Goal: Task Accomplishment & Management: Complete application form

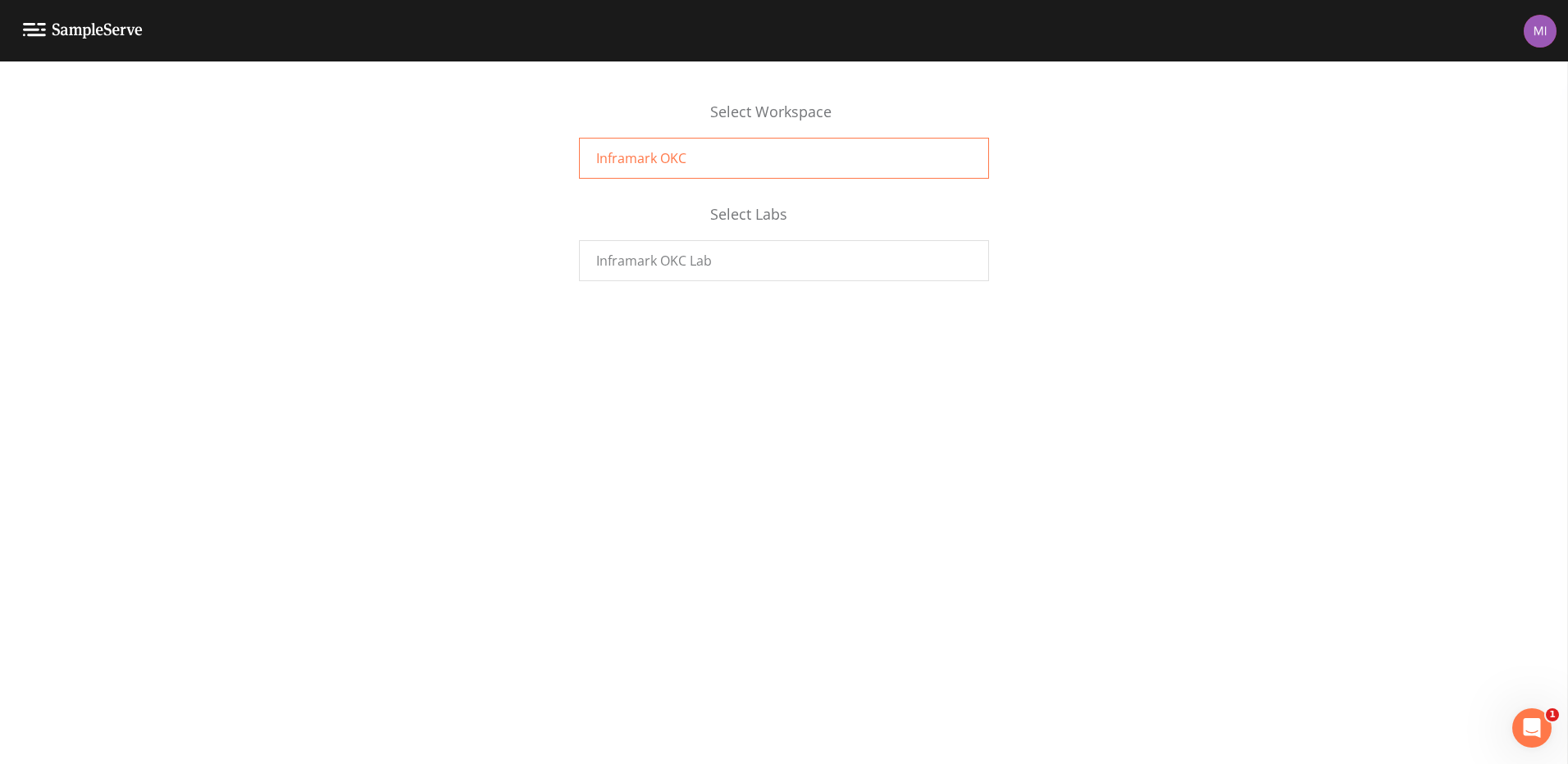
click at [644, 158] on span "Inframark OKC" at bounding box center [641, 158] width 91 height 20
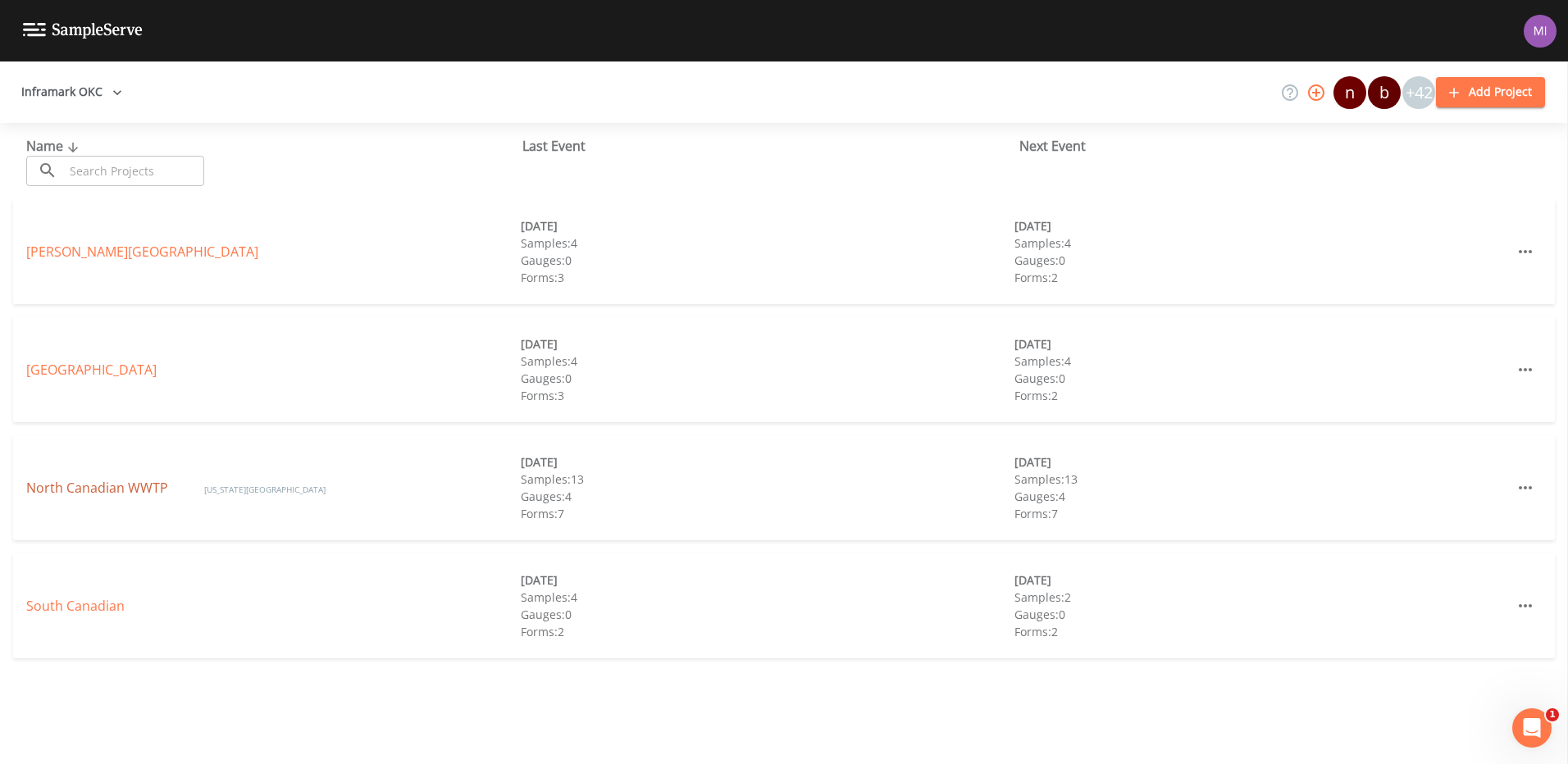
click at [92, 483] on link "North Canadian WWTP" at bounding box center [99, 487] width 145 height 18
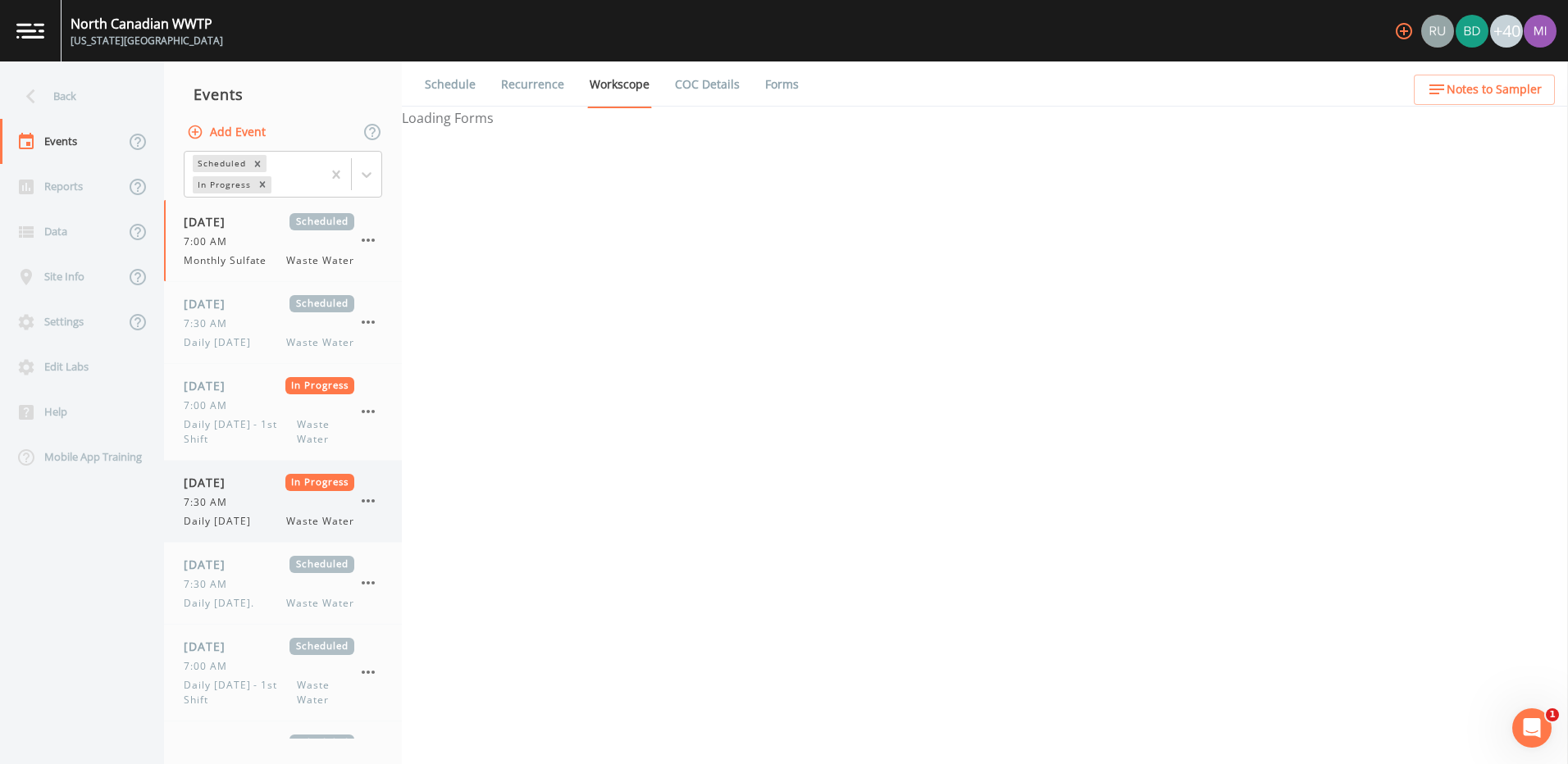
select select "b6a3c313-748b-4795-a028-792ad310bd60"
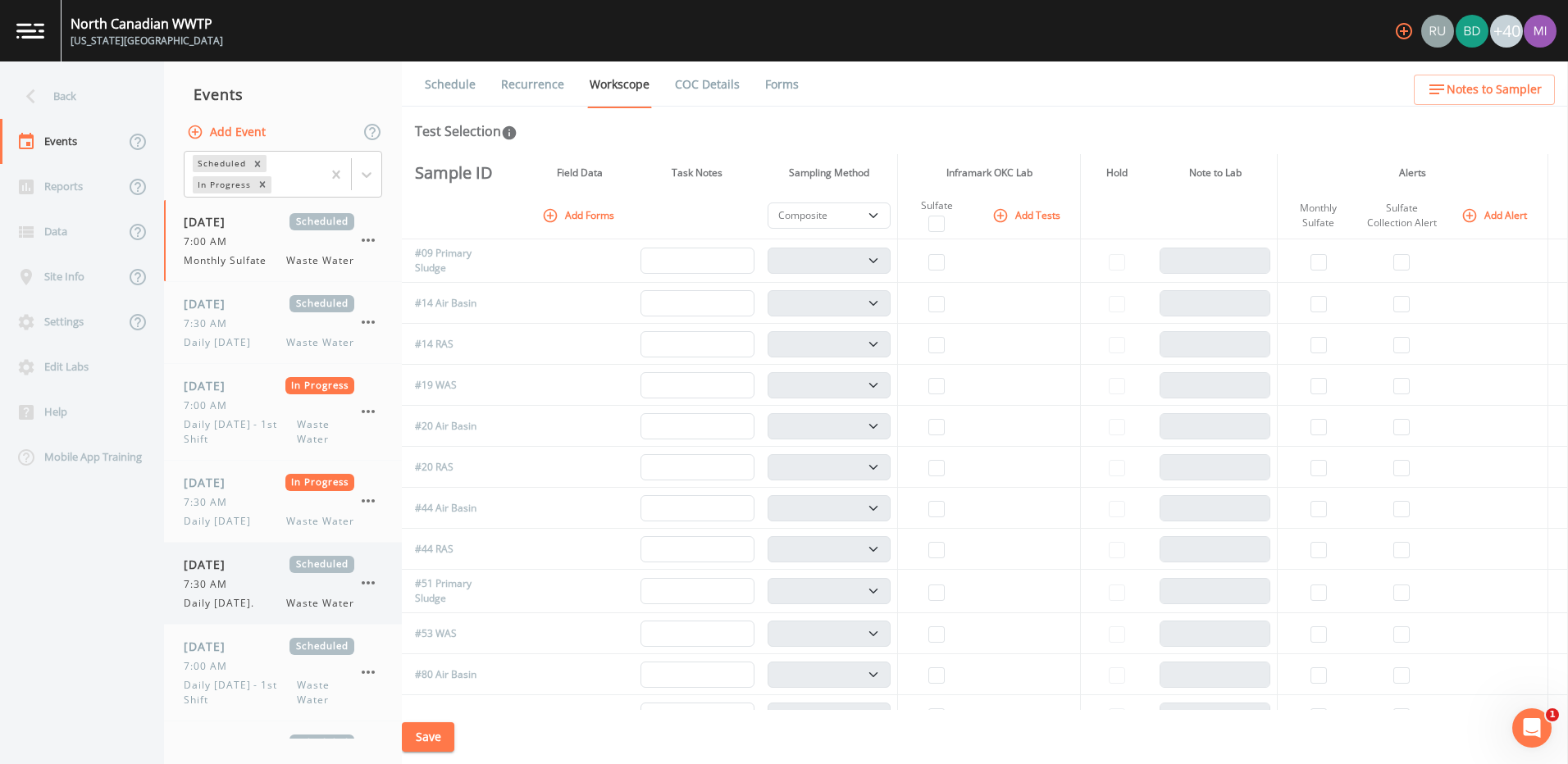
click at [244, 587] on div "7:30 AM" at bounding box center [269, 584] width 171 height 14
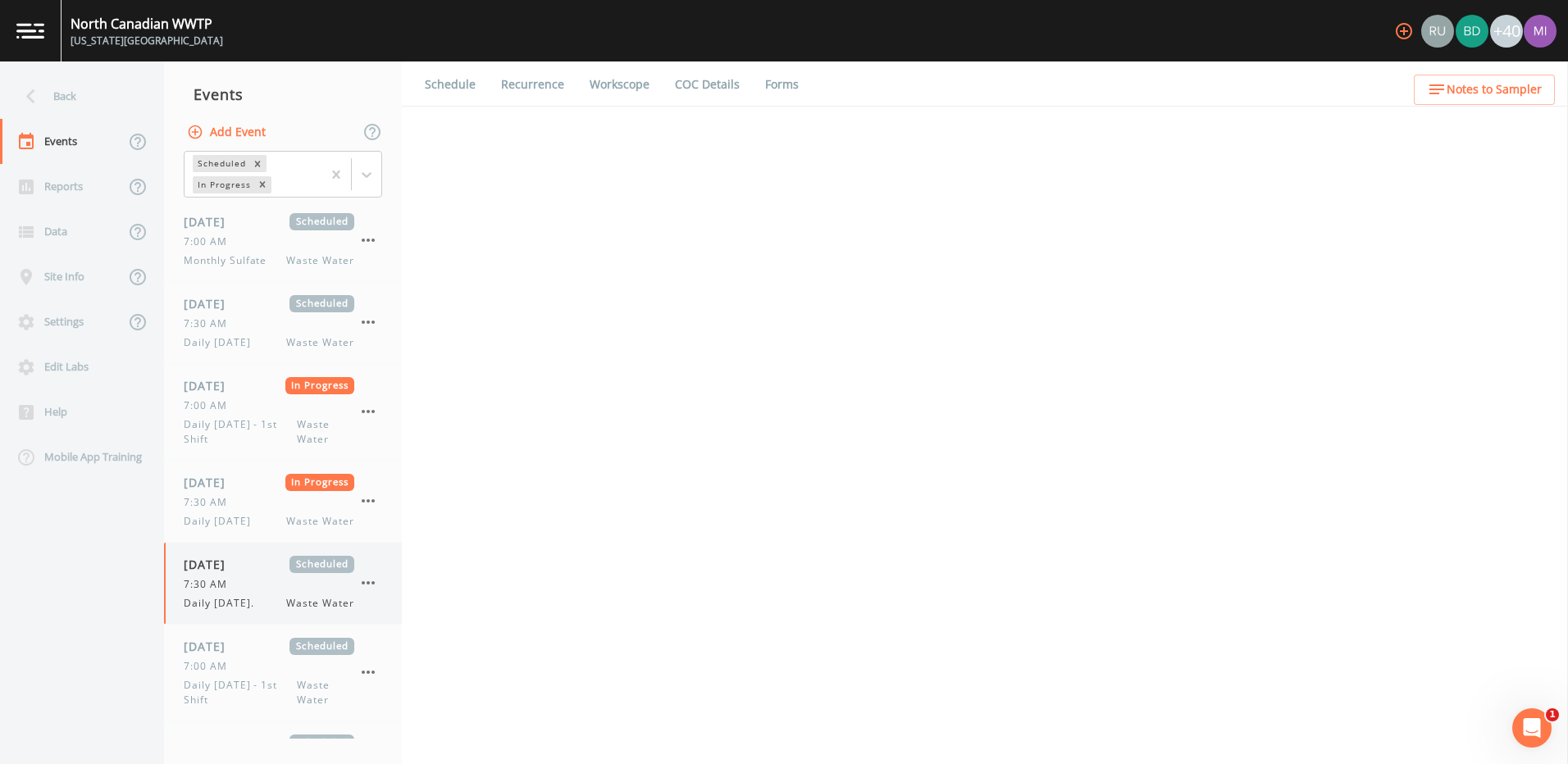
select select "092b3f94-5697-4c94-9891-da161916fdbb"
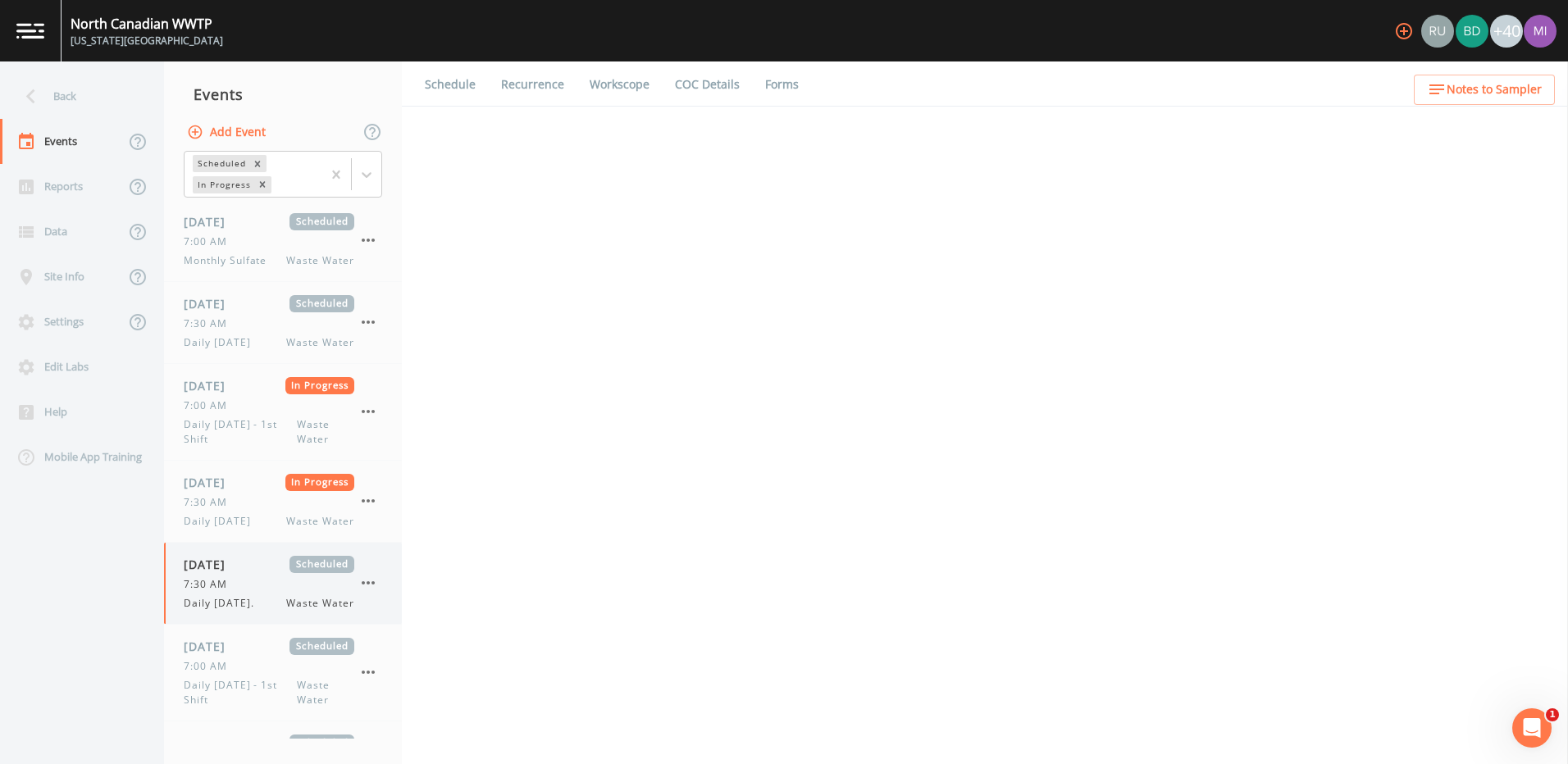
select select "b6a3c313-748b-4795-a028-792ad310bd60"
select select "092b3f94-5697-4c94-9891-da161916fdbb"
select select "b6a3c313-748b-4795-a028-792ad310bd60"
select select "092b3f94-5697-4c94-9891-da161916fdbb"
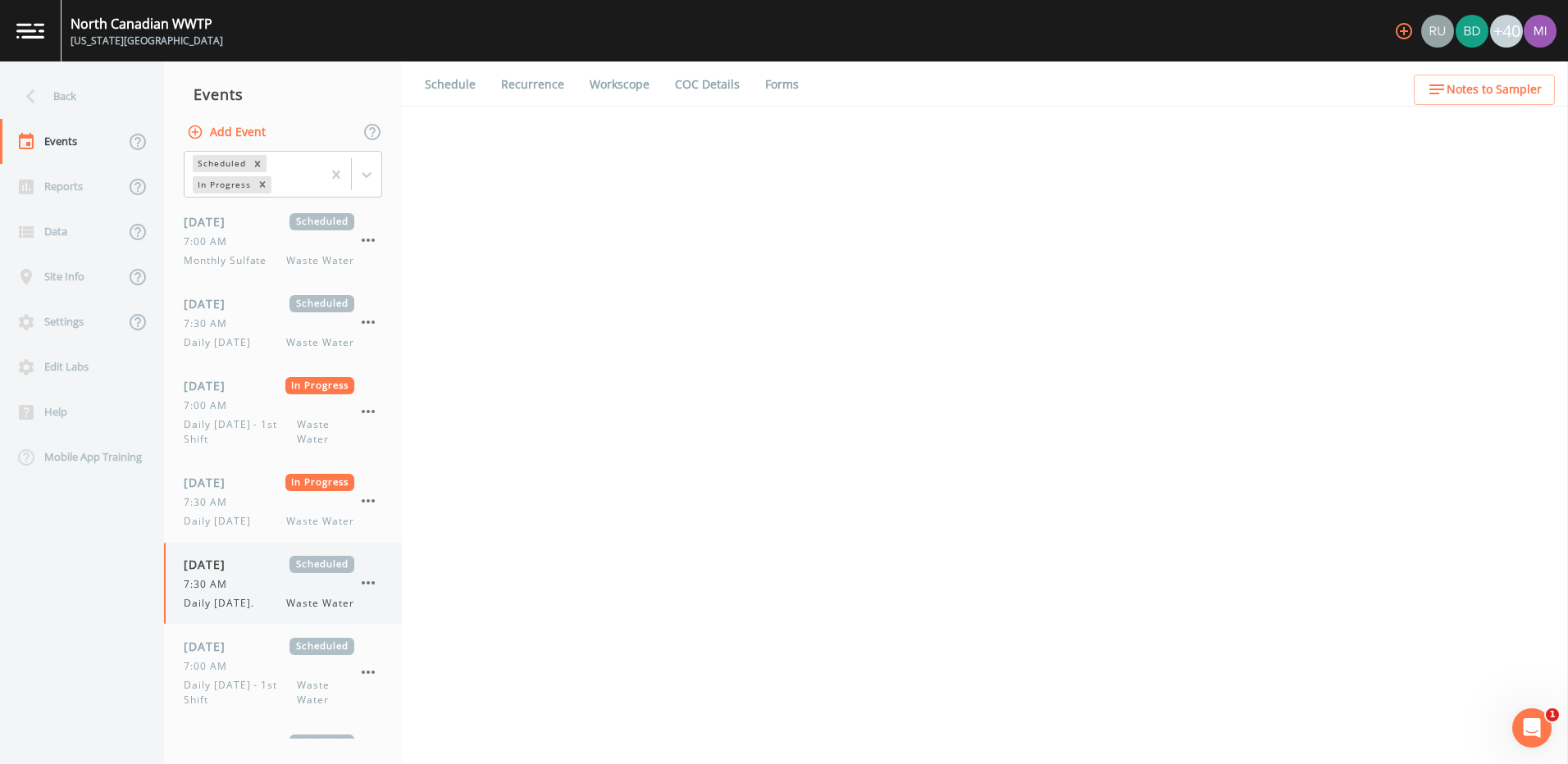
select select "092b3f94-5697-4c94-9891-da161916fdbb"
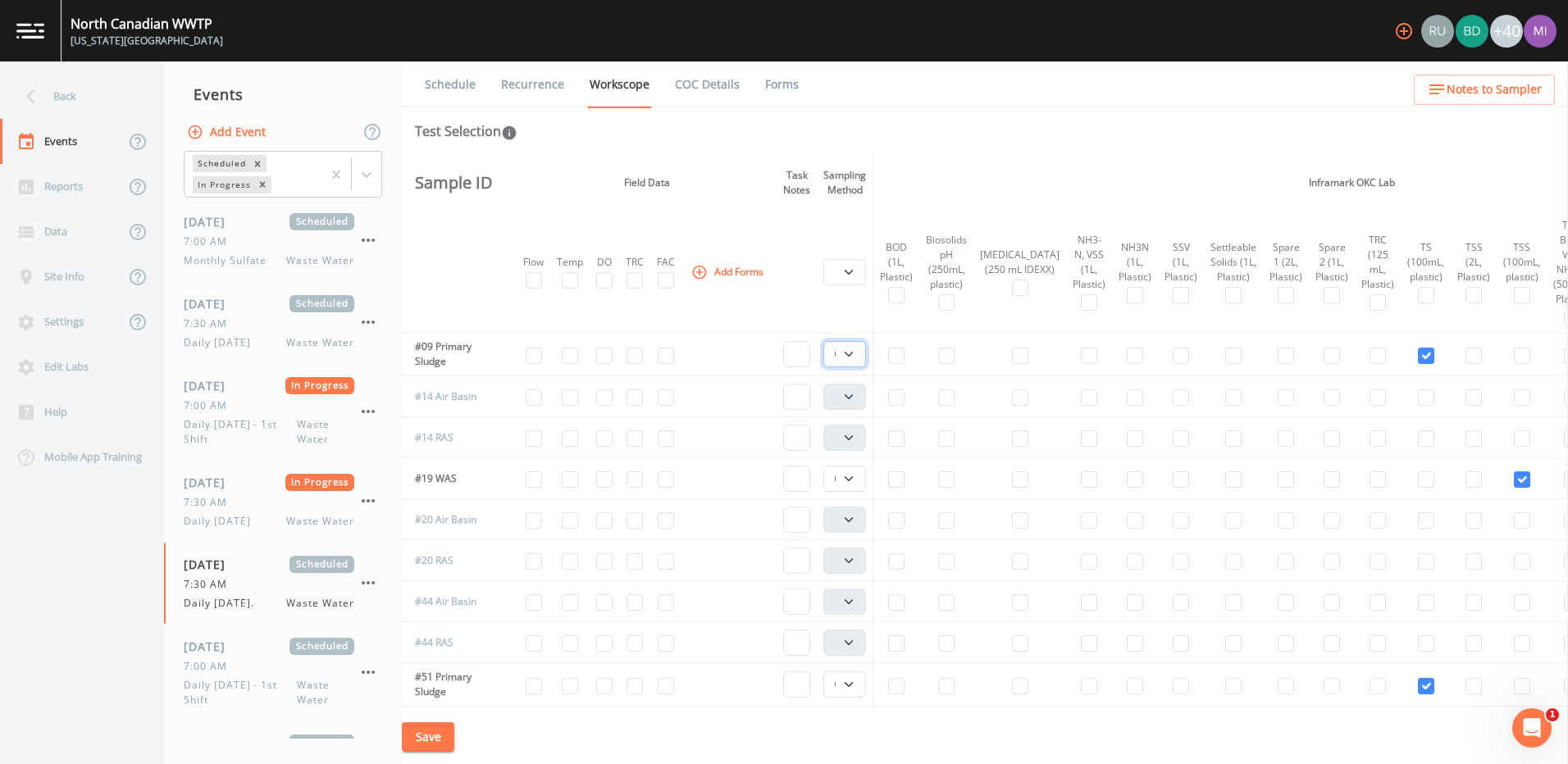
click at [855, 356] on select "Composite Grab" at bounding box center [844, 355] width 43 height 27
click at [848, 484] on select "Composite Grab" at bounding box center [844, 479] width 43 height 27
click at [856, 688] on select "Composite Grab" at bounding box center [844, 685] width 43 height 27
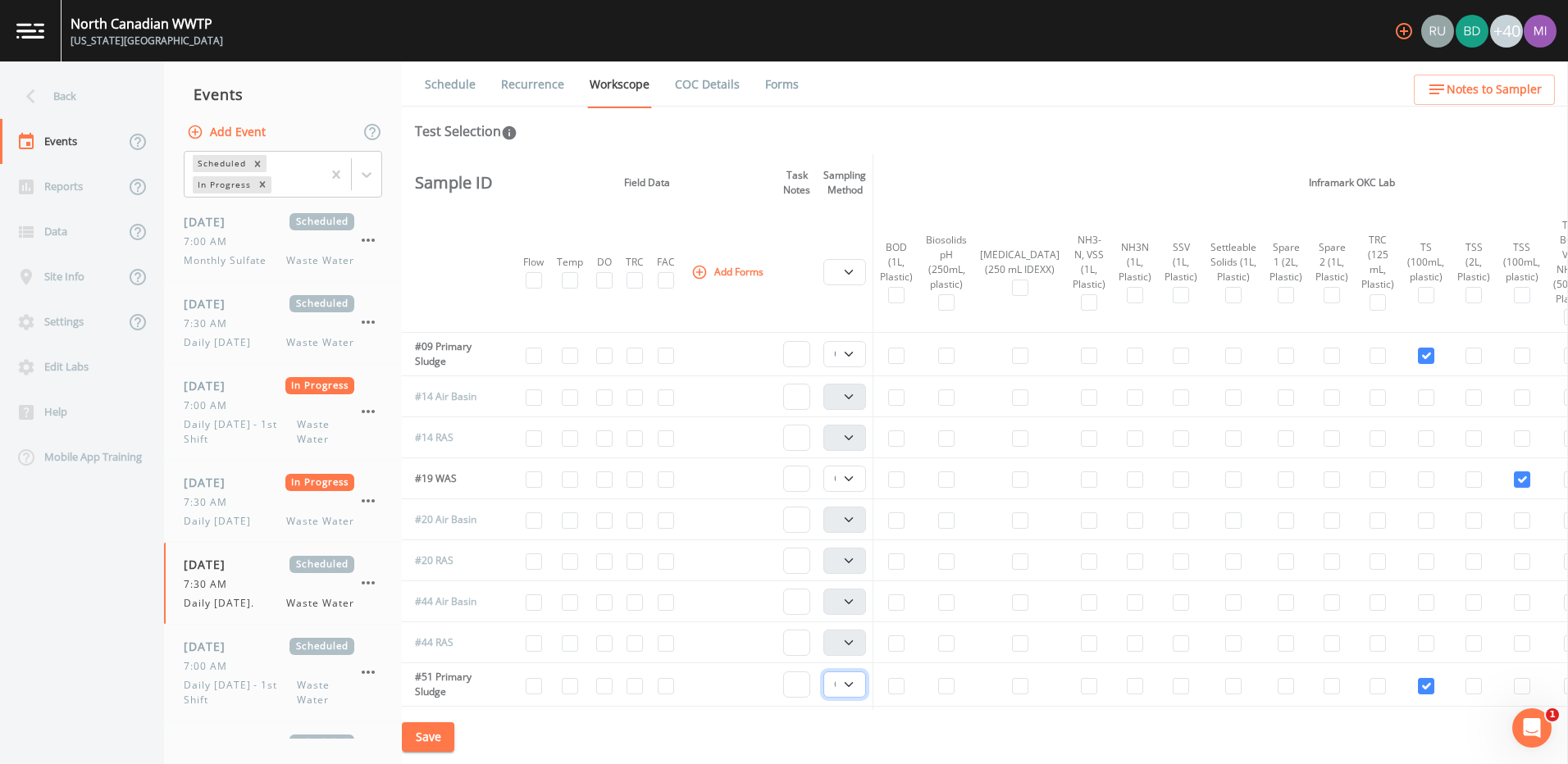
click at [856, 688] on select "Composite Grab" at bounding box center [844, 685] width 43 height 27
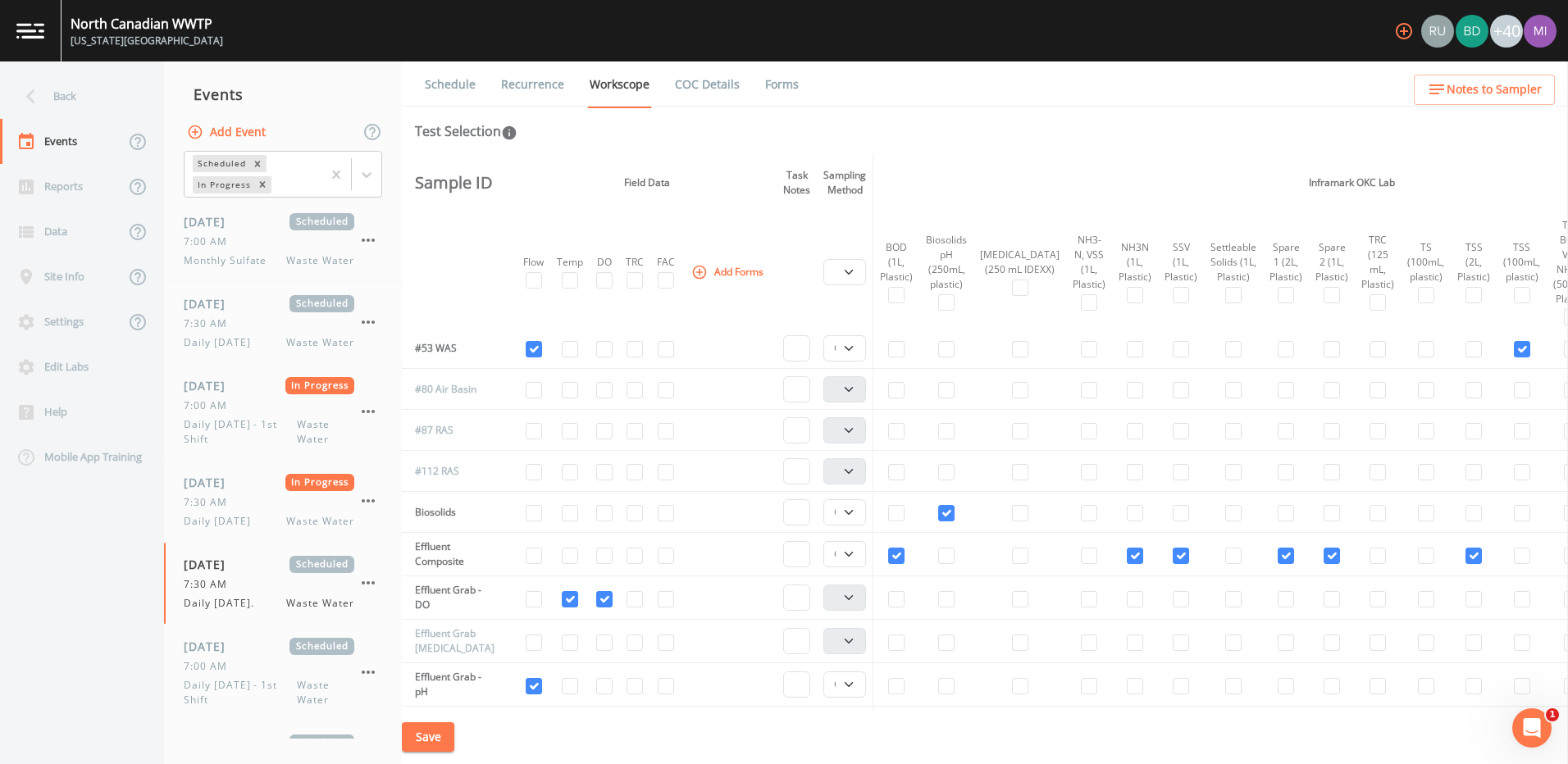
scroll to position [359, 0]
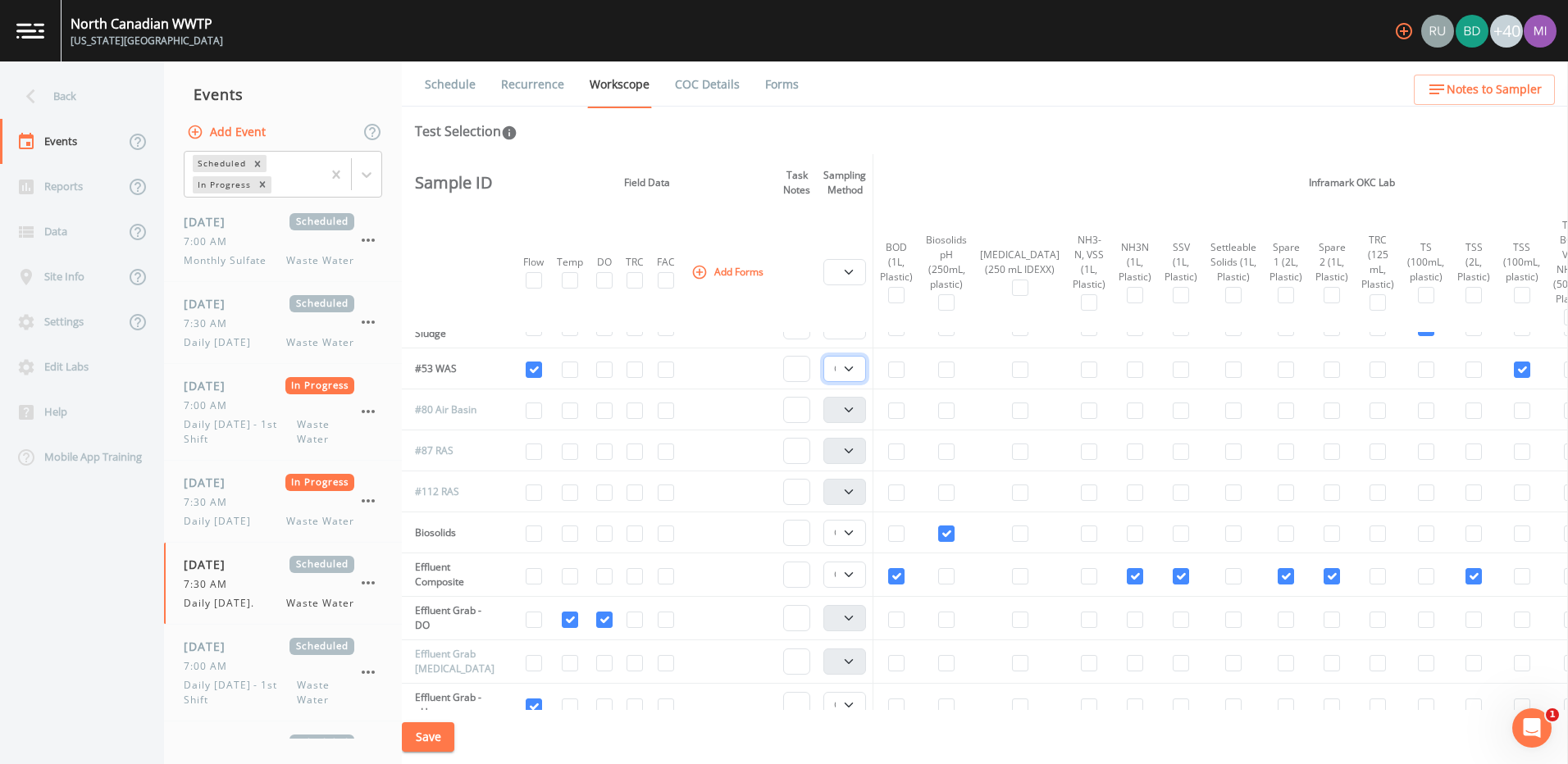
click at [852, 373] on select "Composite Grab" at bounding box center [844, 369] width 43 height 27
click at [851, 530] on select "Composite Grab" at bounding box center [844, 533] width 43 height 27
click at [854, 572] on select "Composite Grab" at bounding box center [844, 575] width 43 height 27
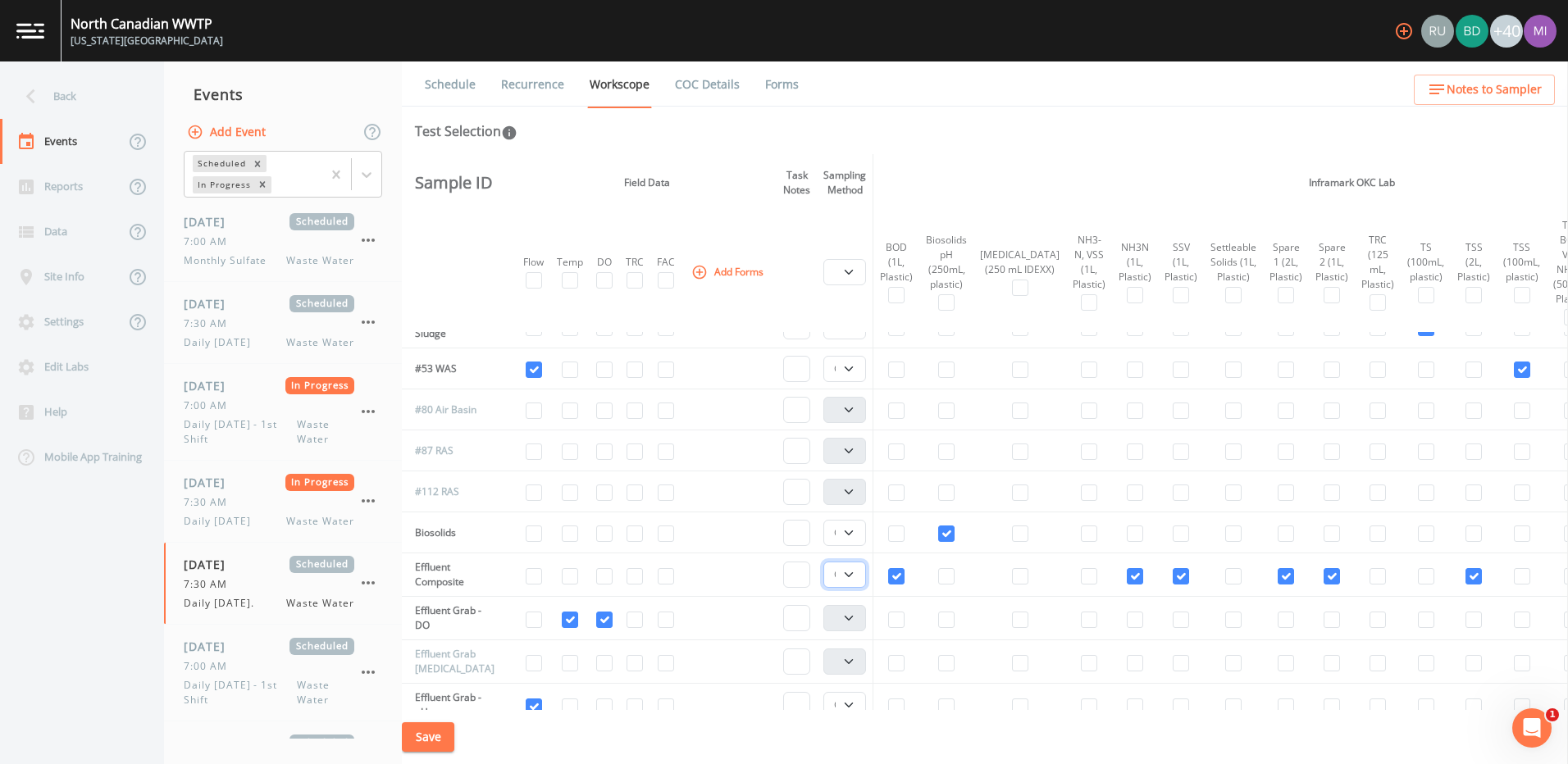
click at [854, 572] on select "Composite Grab" at bounding box center [844, 575] width 43 height 27
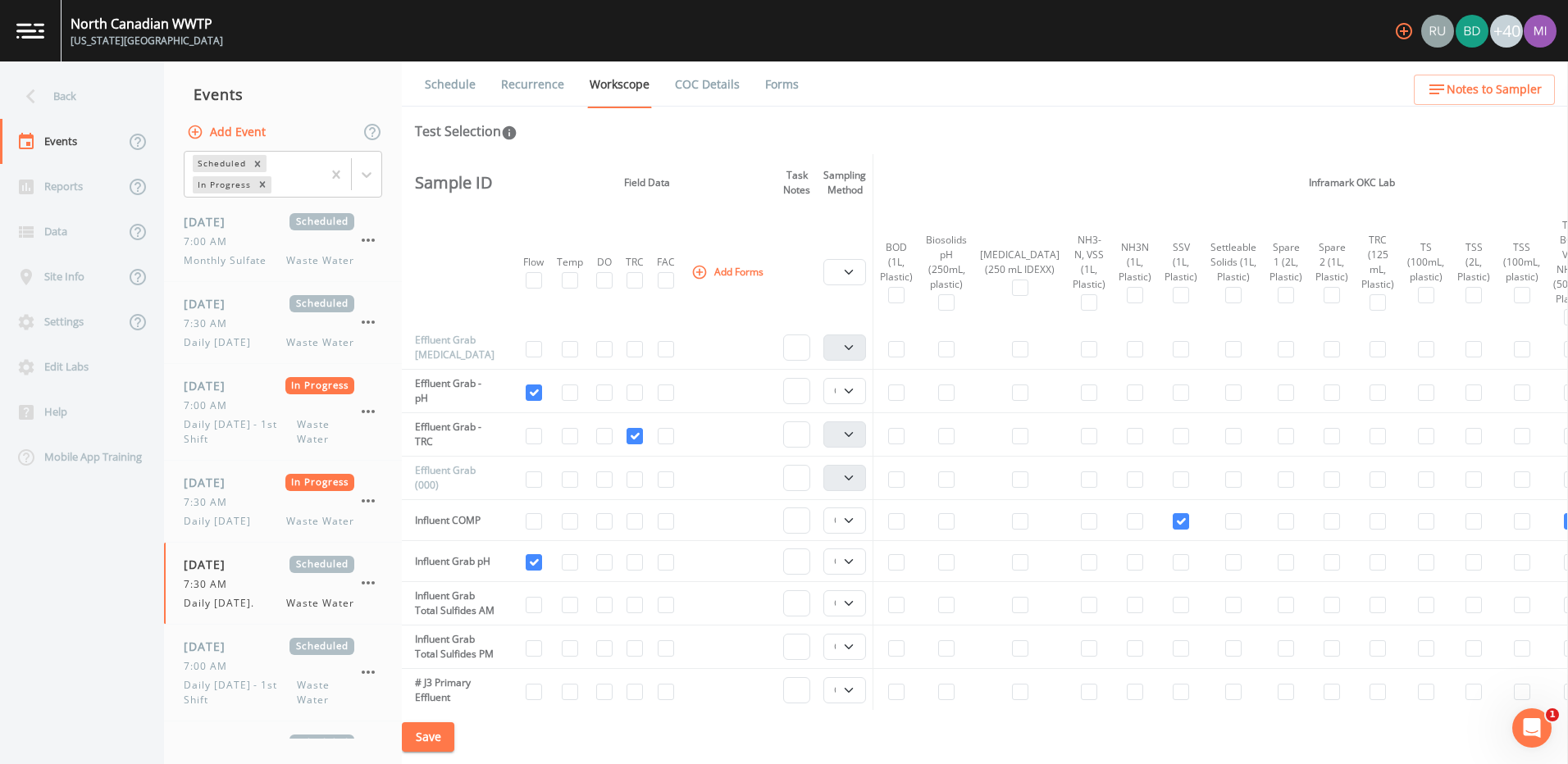
scroll to position [688, 0]
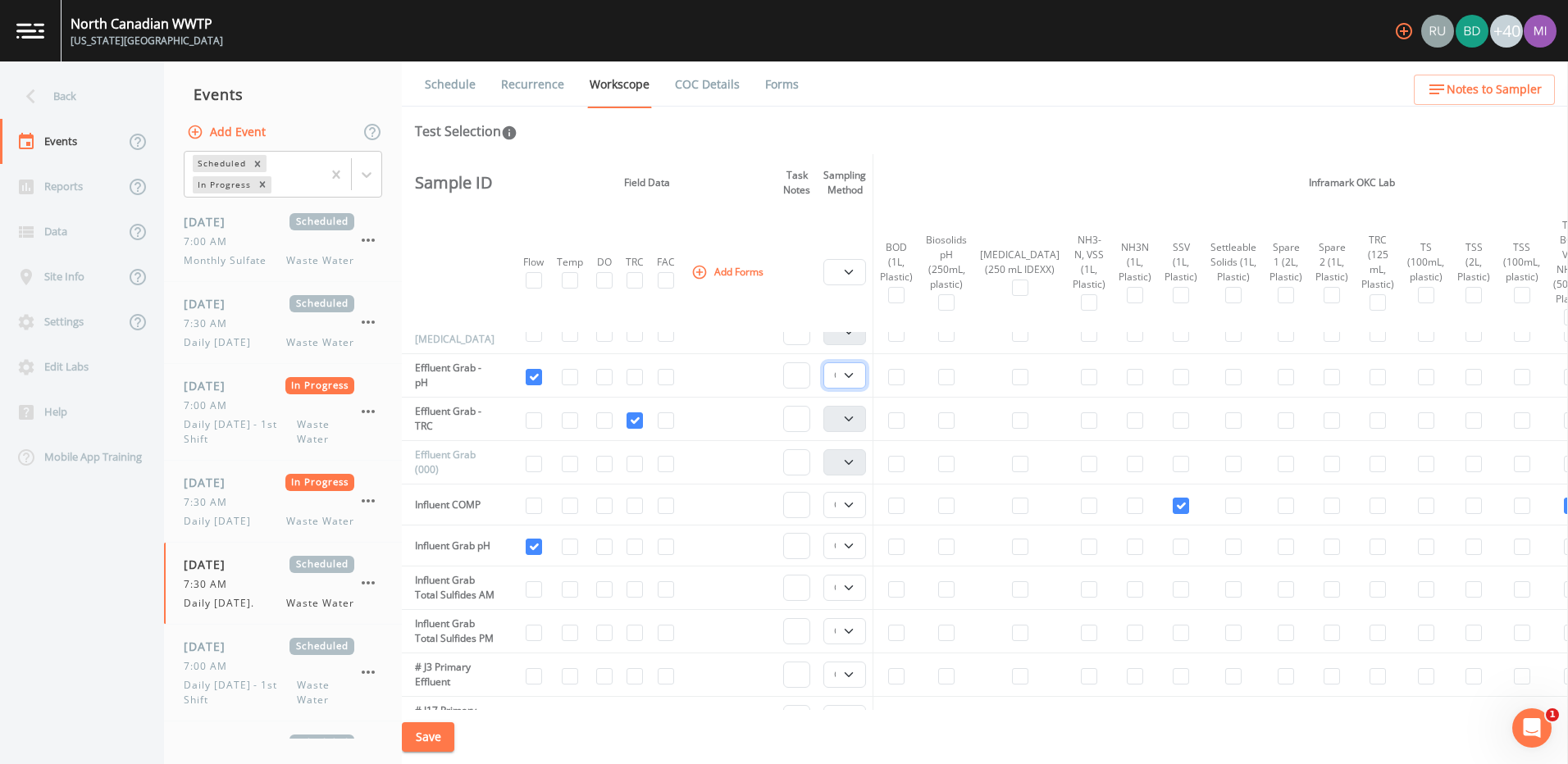
click at [853, 376] on select "Composite Grab" at bounding box center [844, 376] width 43 height 27
click at [854, 506] on select "Composite Grab" at bounding box center [844, 506] width 43 height 27
click at [852, 548] on select "Composite Grab" at bounding box center [844, 547] width 43 height 27
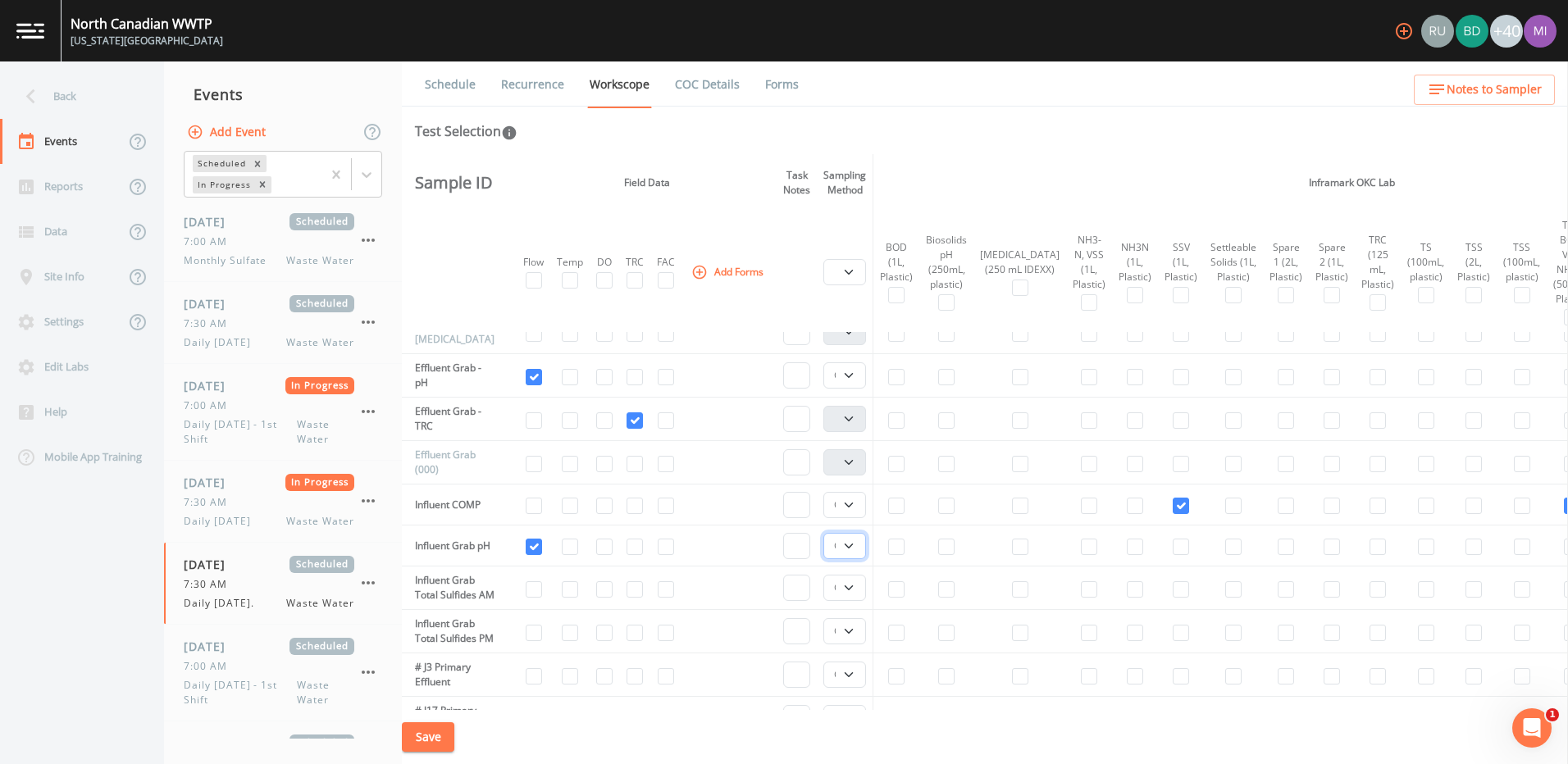
click at [852, 548] on select "Composite Grab" at bounding box center [844, 547] width 43 height 27
click at [857, 588] on select "Composite Grab" at bounding box center [844, 588] width 43 height 27
click at [847, 645] on select "Composite Grab" at bounding box center [844, 631] width 43 height 27
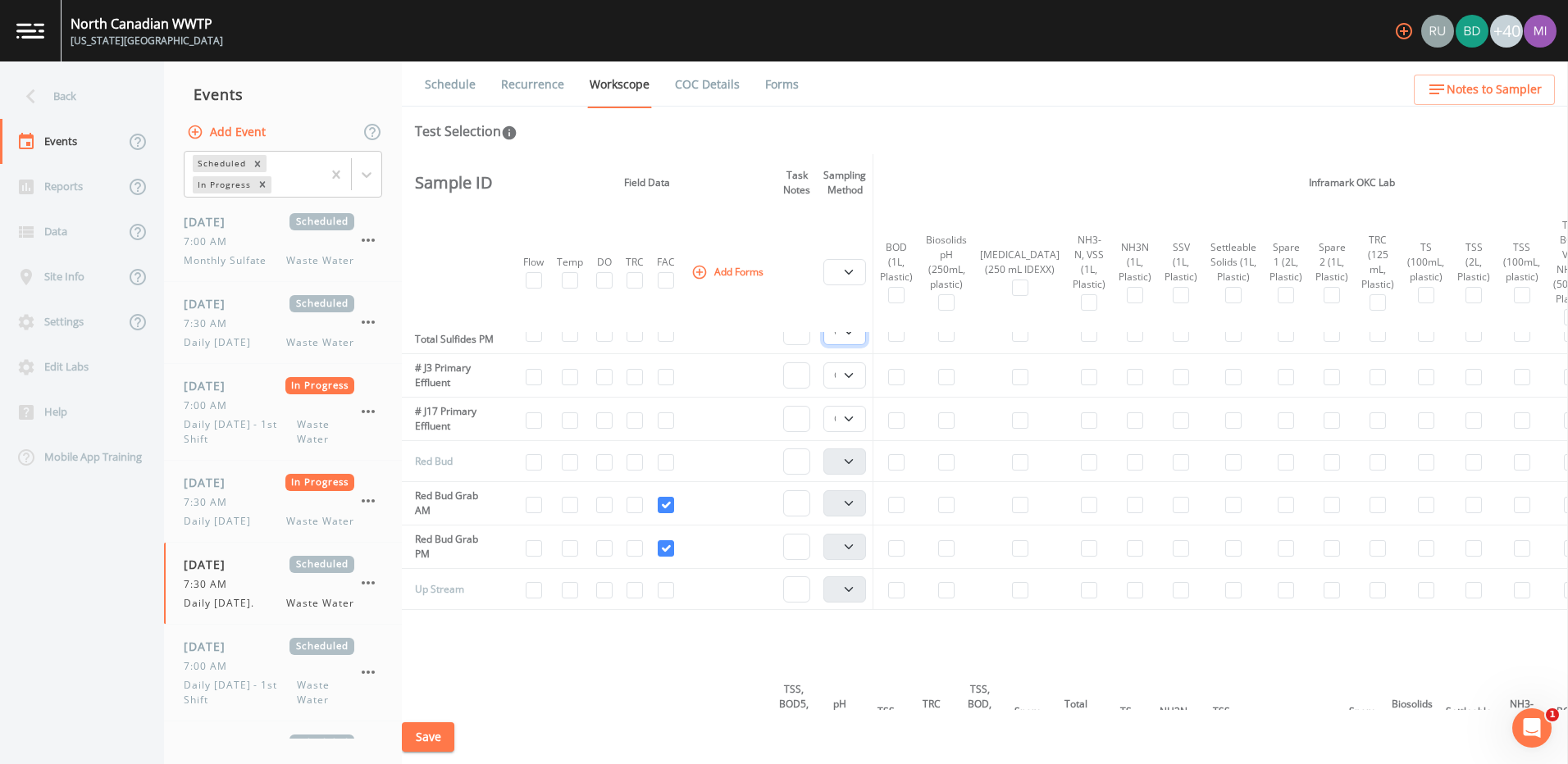
scroll to position [1006, 0]
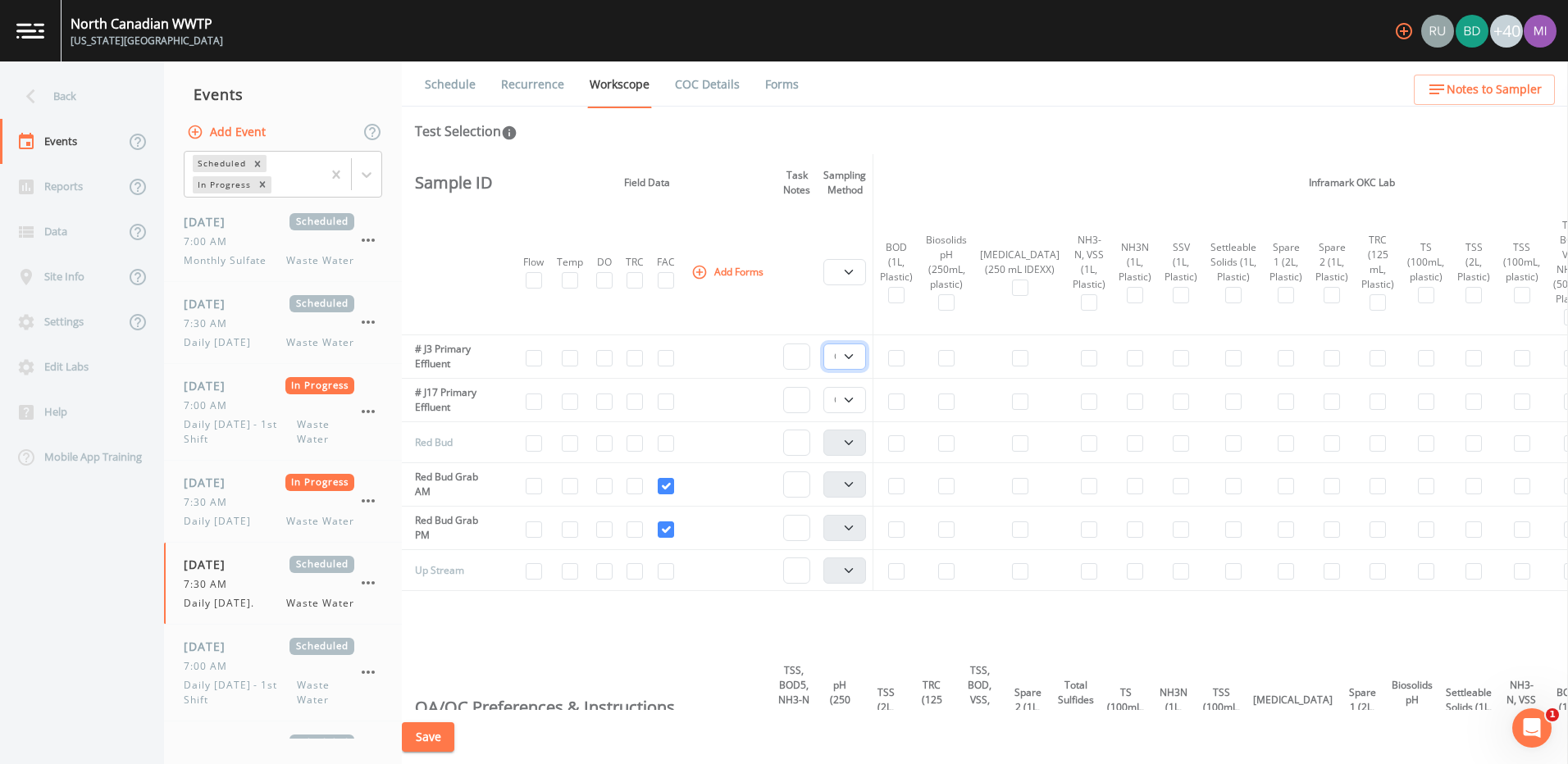
click at [855, 370] on select "Composite Grab" at bounding box center [844, 357] width 43 height 27
click at [852, 413] on select "Composite Grab" at bounding box center [844, 401] width 43 height 27
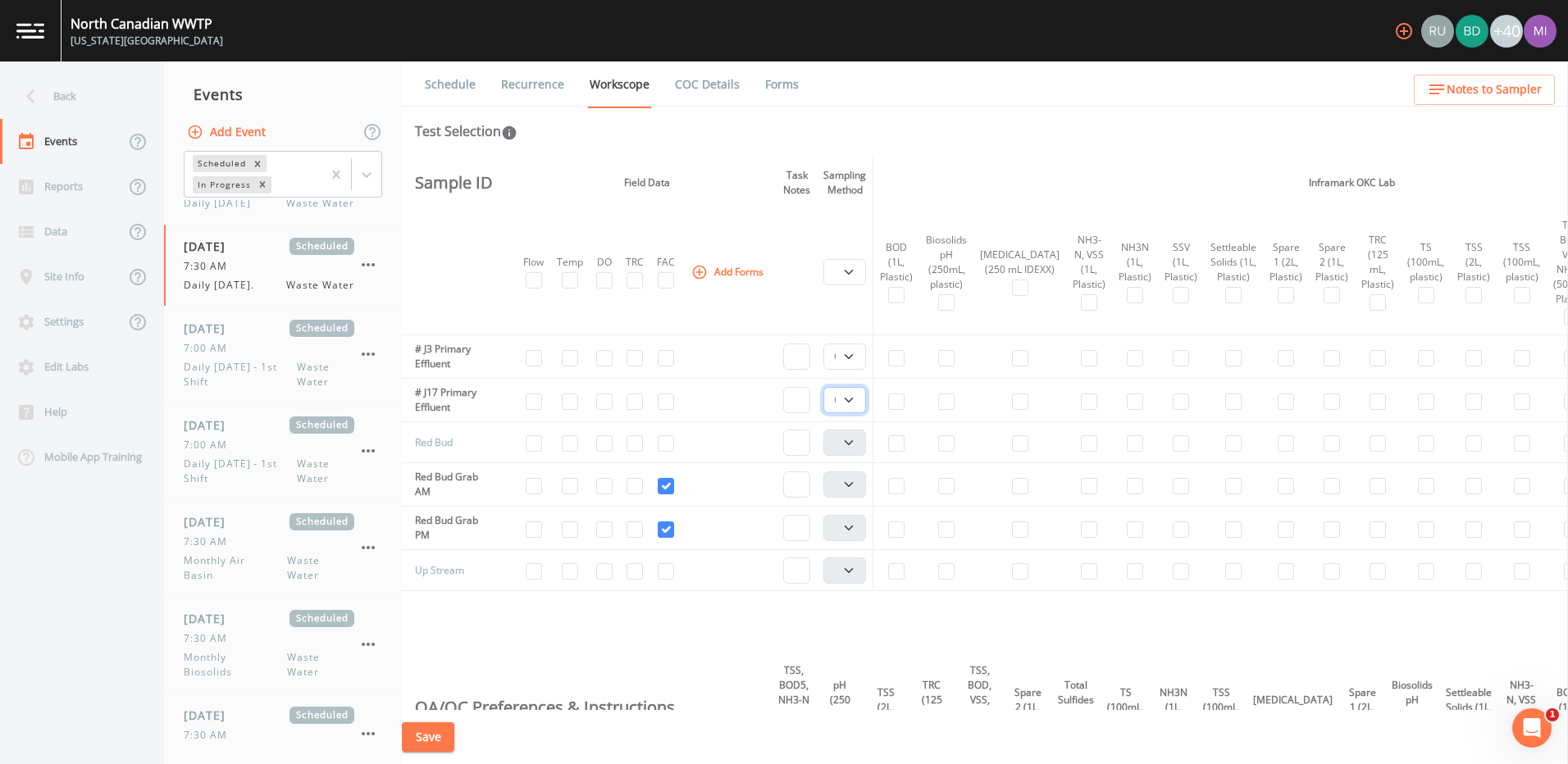
scroll to position [321, 0]
click at [228, 370] on span "Daily Sunday - 1st Shift" at bounding box center [240, 371] width 113 height 30
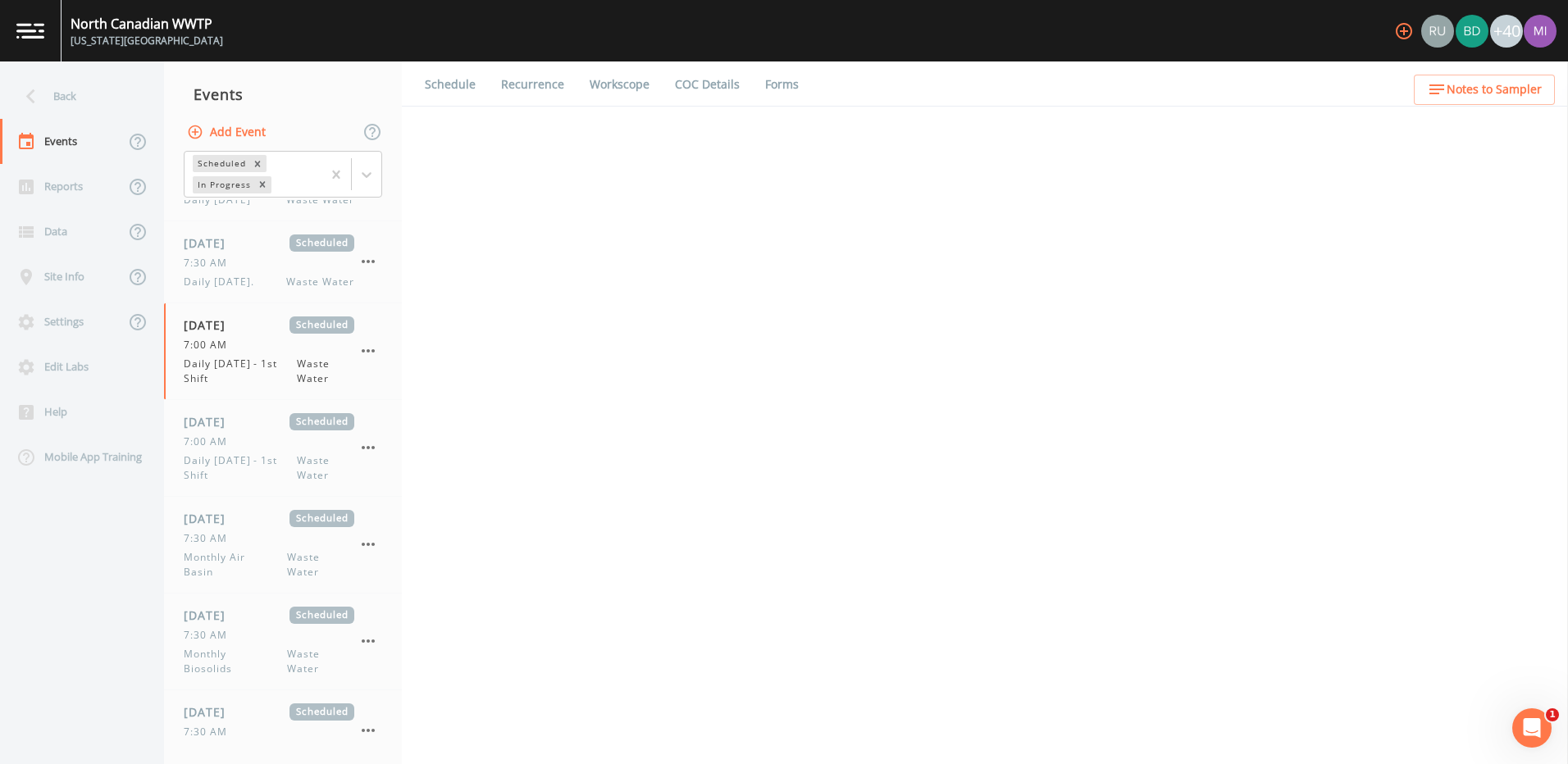
select select "b6a3c313-748b-4795-a028-792ad310bd60"
select select "092b3f94-5697-4c94-9891-da161916fdbb"
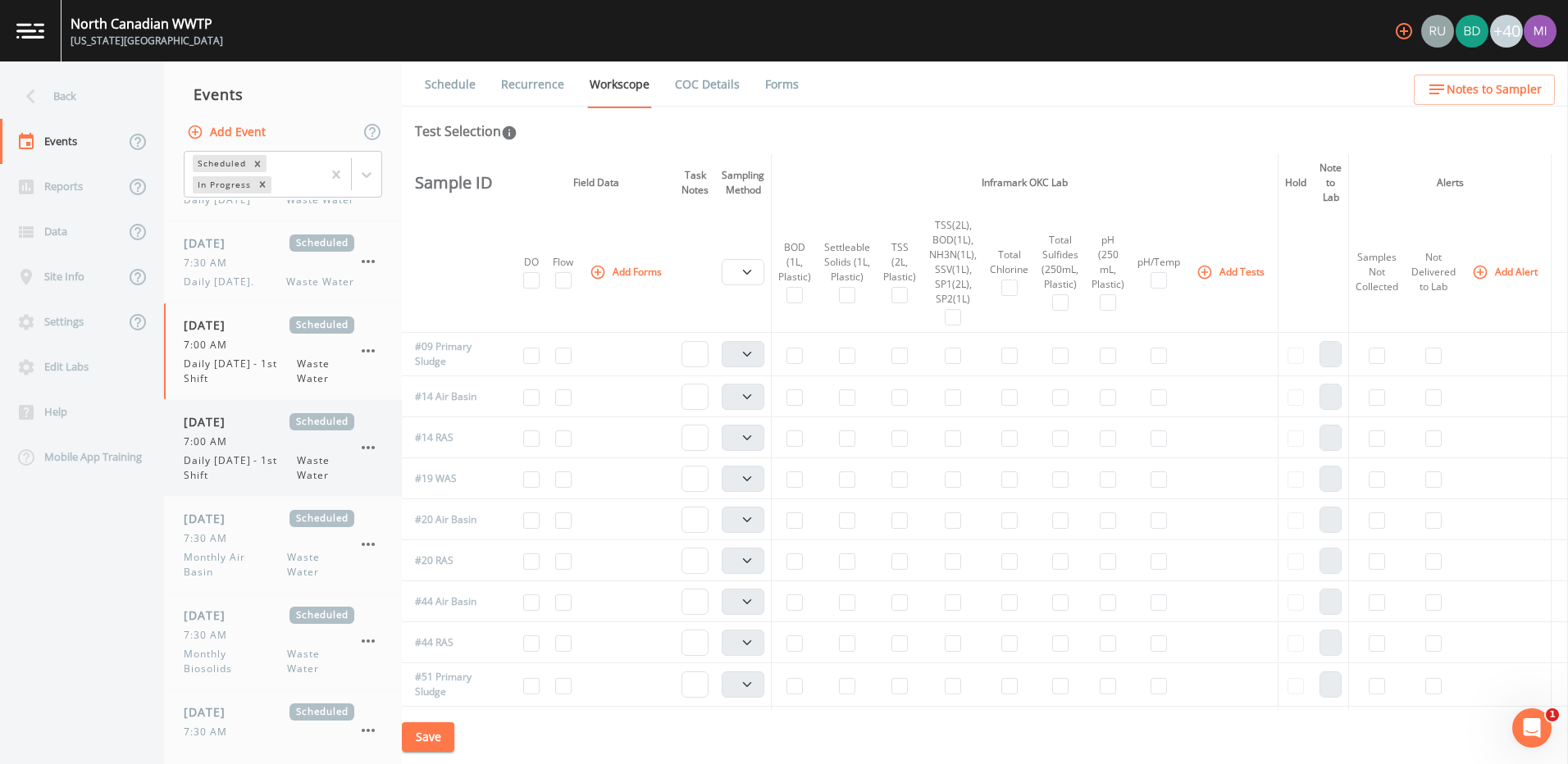
click at [313, 454] on span "Waste Water" at bounding box center [325, 468] width 57 height 30
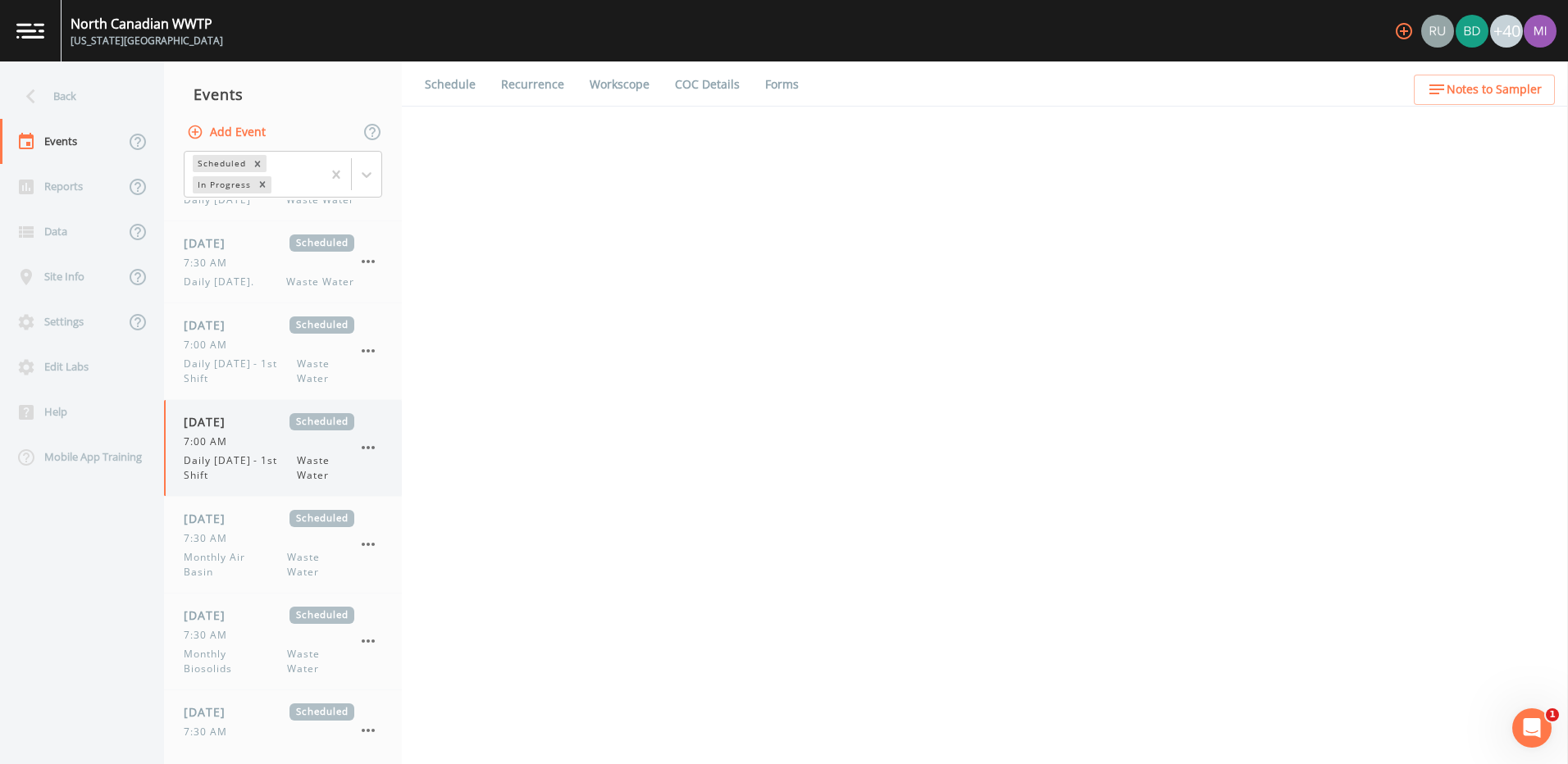
select select "b6a3c313-748b-4795-a028-792ad310bd60"
select select "092b3f94-5697-4c94-9891-da161916fdbb"
select select "b6a3c313-748b-4795-a028-792ad310bd60"
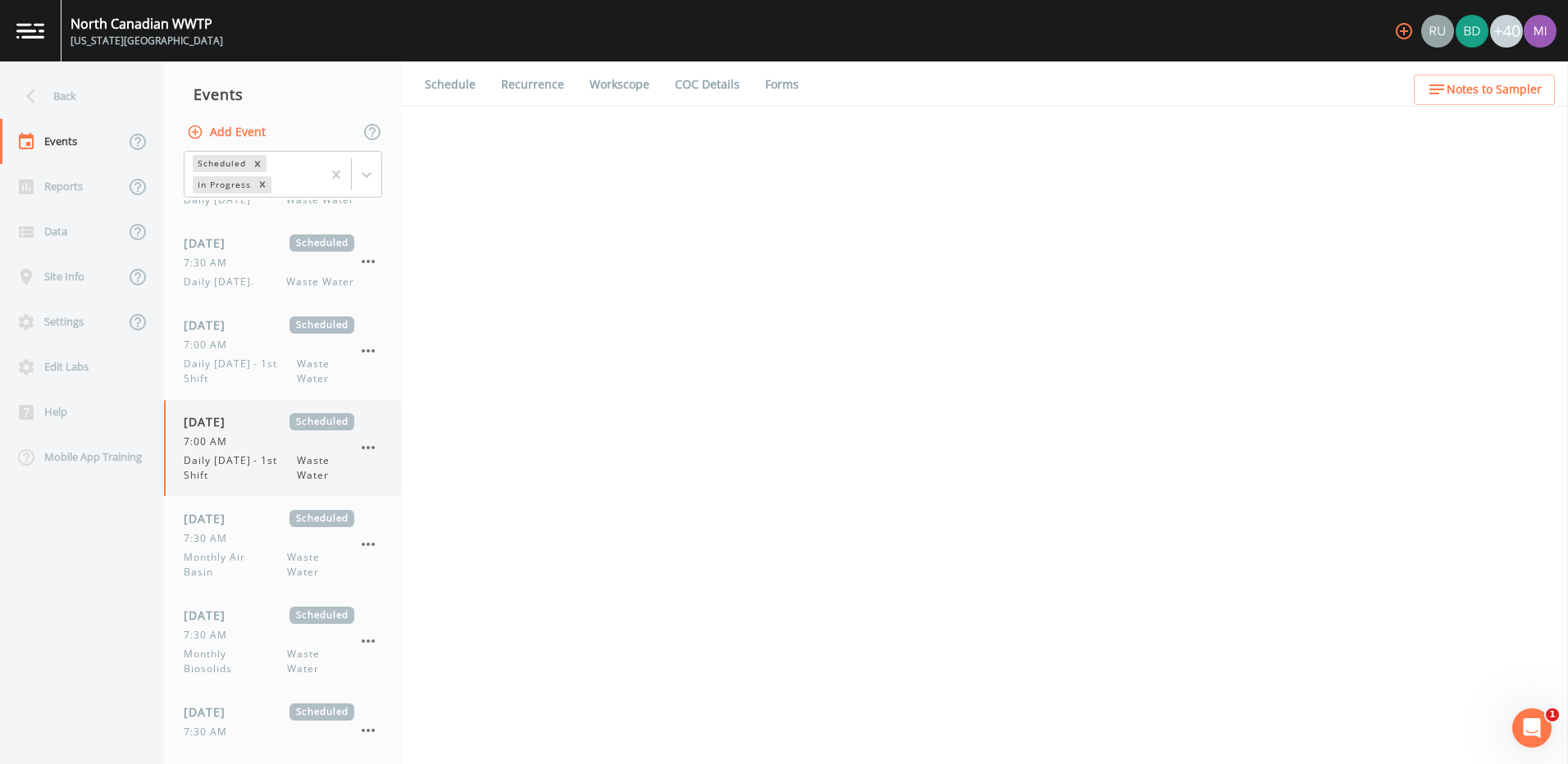
select select "092b3f94-5697-4c94-9891-da161916fdbb"
